Goal: Information Seeking & Learning: Compare options

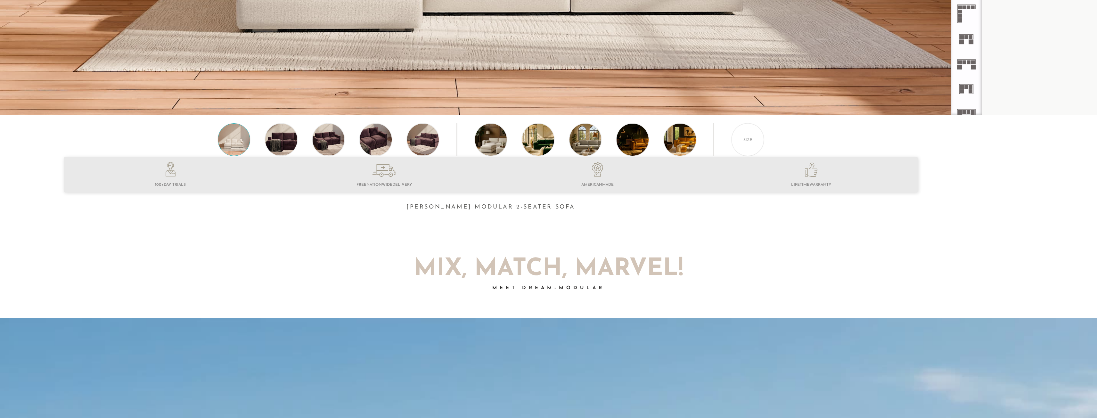
scroll to position [366, 0]
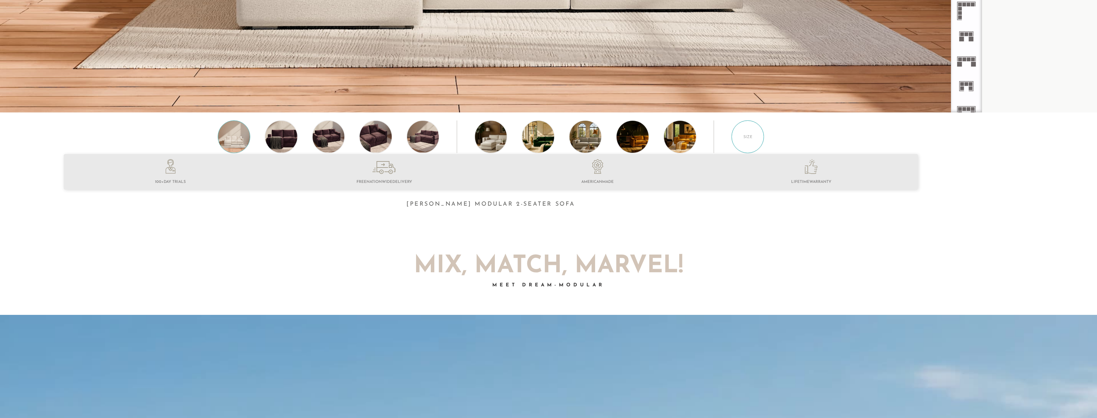
click at [763, 143] on div "Size" at bounding box center [748, 136] width 33 height 33
click at [745, 144] on div "Size" at bounding box center [748, 136] width 33 height 33
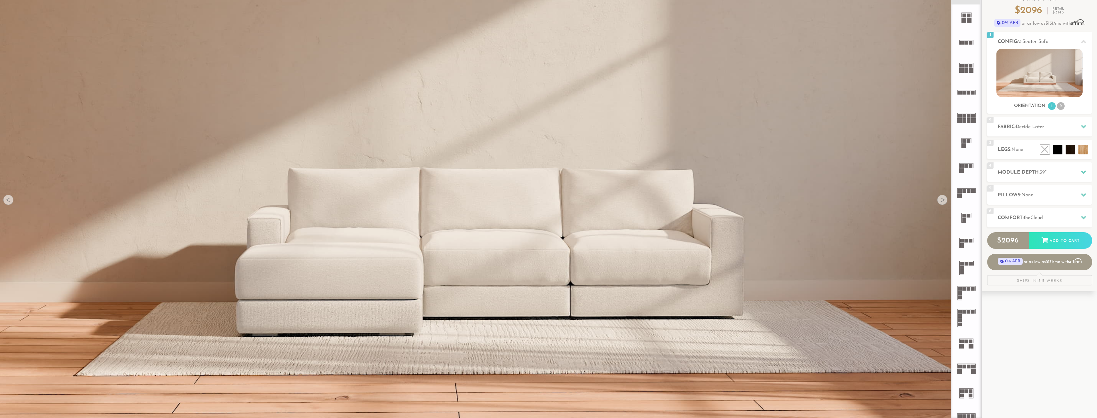
scroll to position [0, 0]
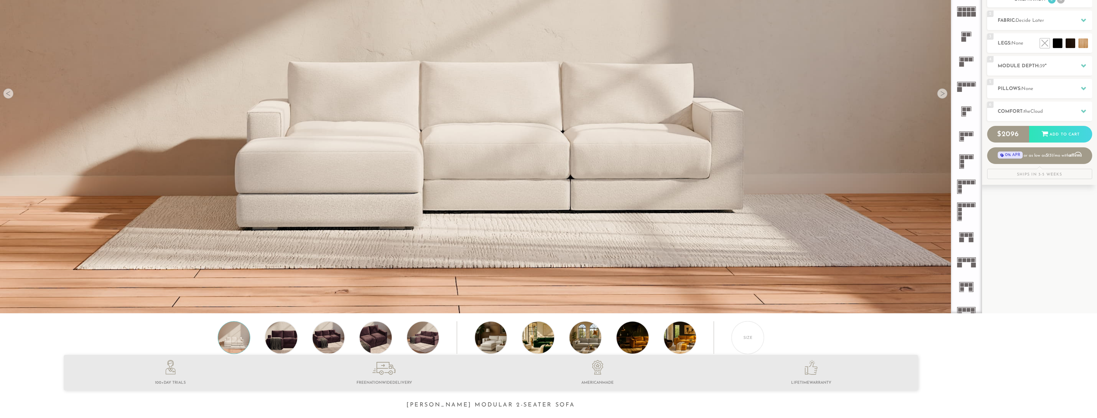
click at [735, 329] on div "Size" at bounding box center [491, 339] width 982 height 36
click at [736, 330] on div "Size" at bounding box center [748, 337] width 33 height 33
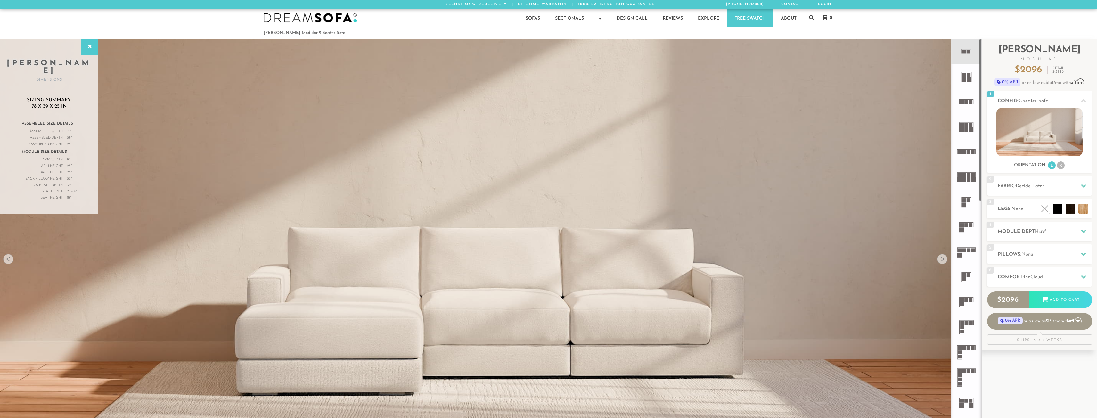
click at [967, 79] on rect at bounding box center [969, 79] width 5 height 5
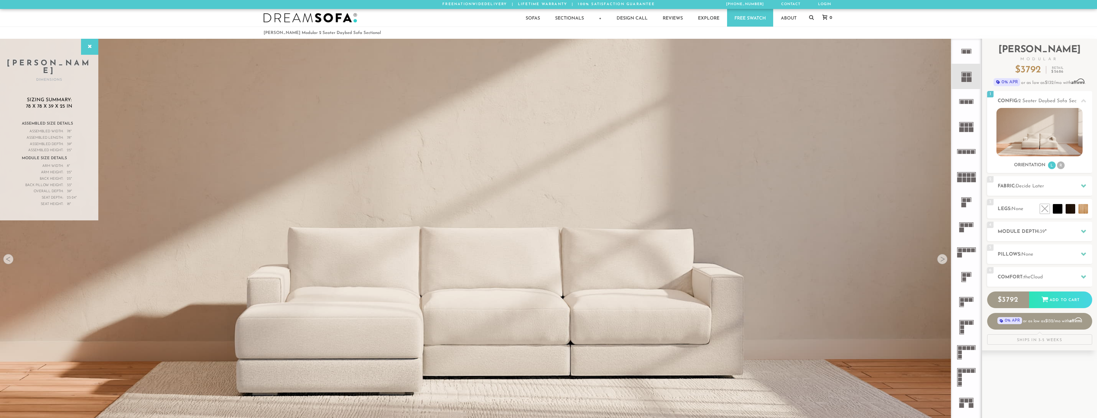
click at [967, 59] on icon at bounding box center [966, 51] width 25 height 25
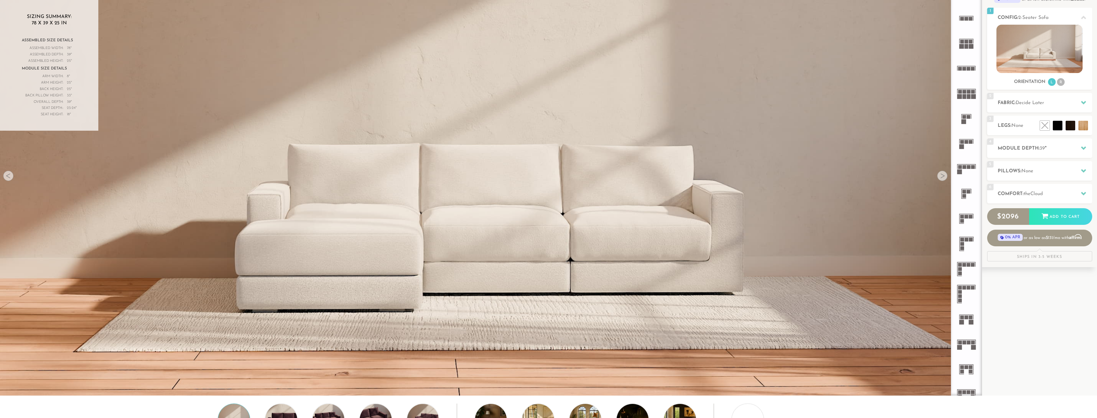
scroll to position [82, 0]
